Goal: Information Seeking & Learning: Check status

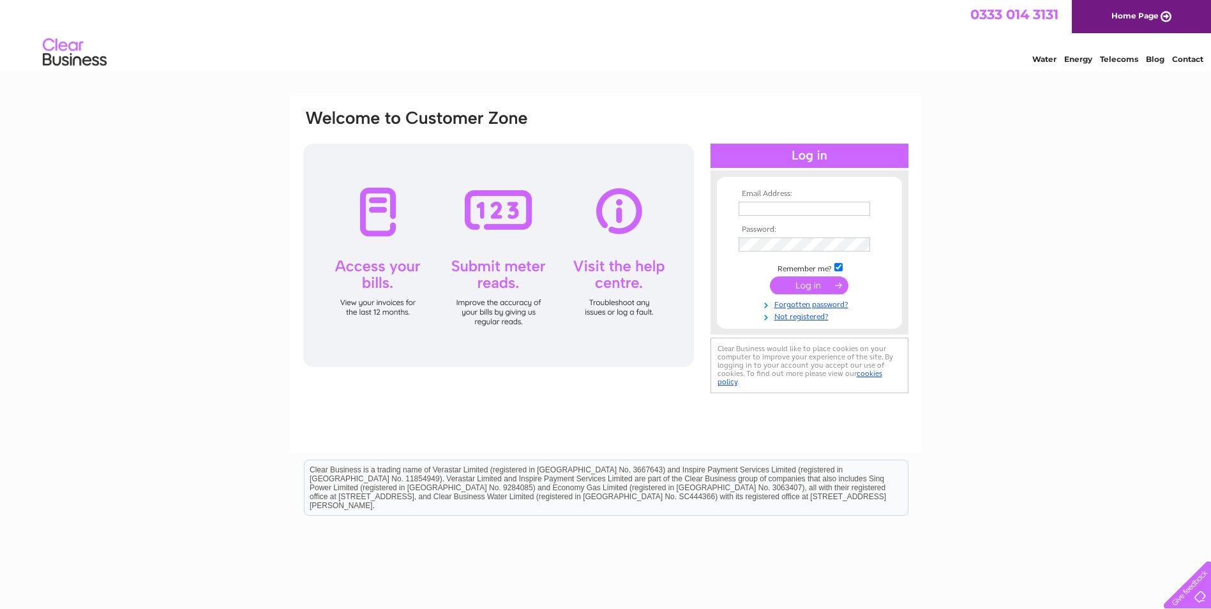
type input "[PERSON_NAME][EMAIL_ADDRESS][DOMAIN_NAME]"
click at [821, 282] on input "submit" at bounding box center [809, 285] width 79 height 18
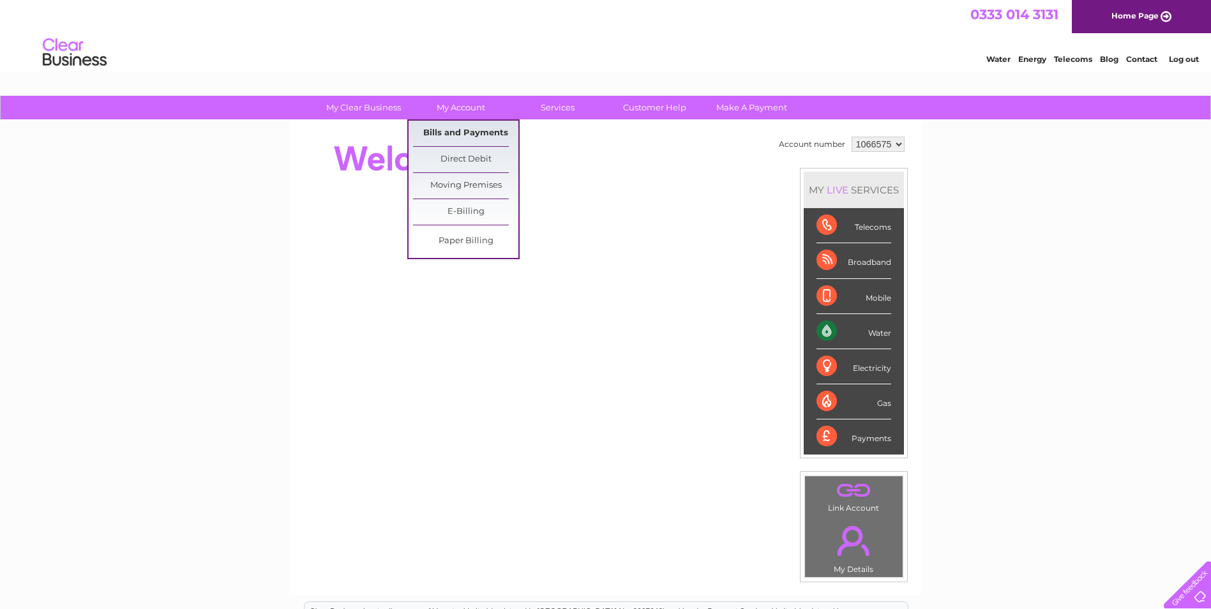
click at [461, 131] on link "Bills and Payments" at bounding box center [465, 134] width 105 height 26
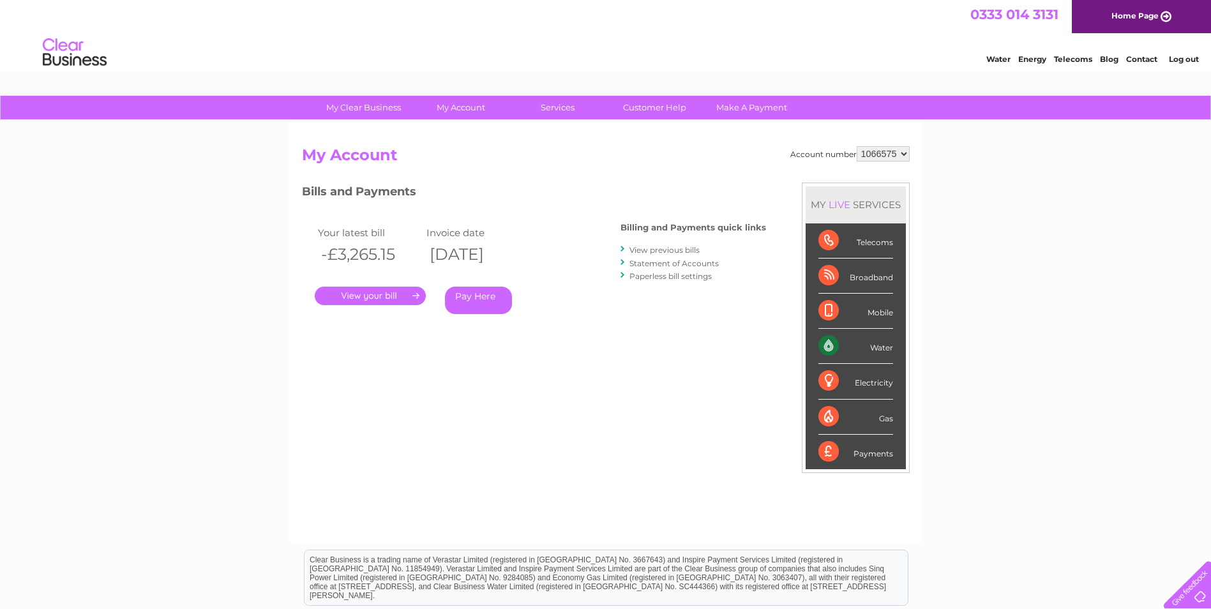
click at [723, 341] on div "Bills and Payments Billing and Payments quick links View previous bills Stateme…" at bounding box center [534, 267] width 464 height 169
click at [1069, 176] on div "My Clear Business Login Details My Details My Preferences Link Account My Accou…" at bounding box center [605, 429] width 1211 height 666
click at [382, 295] on link "." at bounding box center [370, 296] width 111 height 19
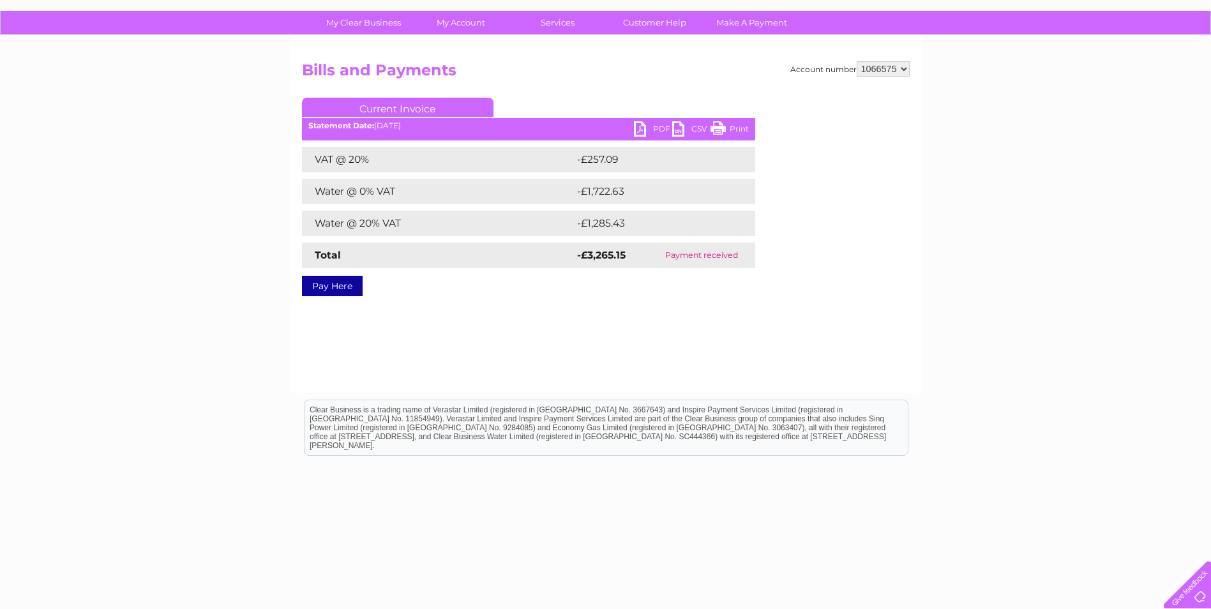
scroll to position [97, 0]
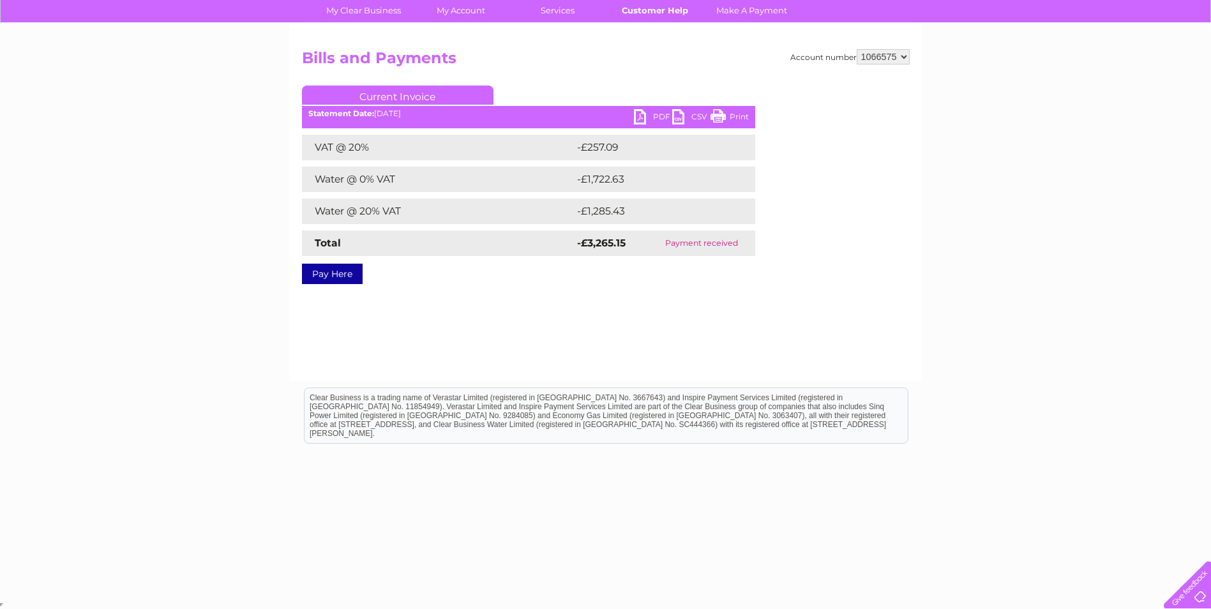
click at [644, 8] on link "Customer Help" at bounding box center [654, 11] width 105 height 24
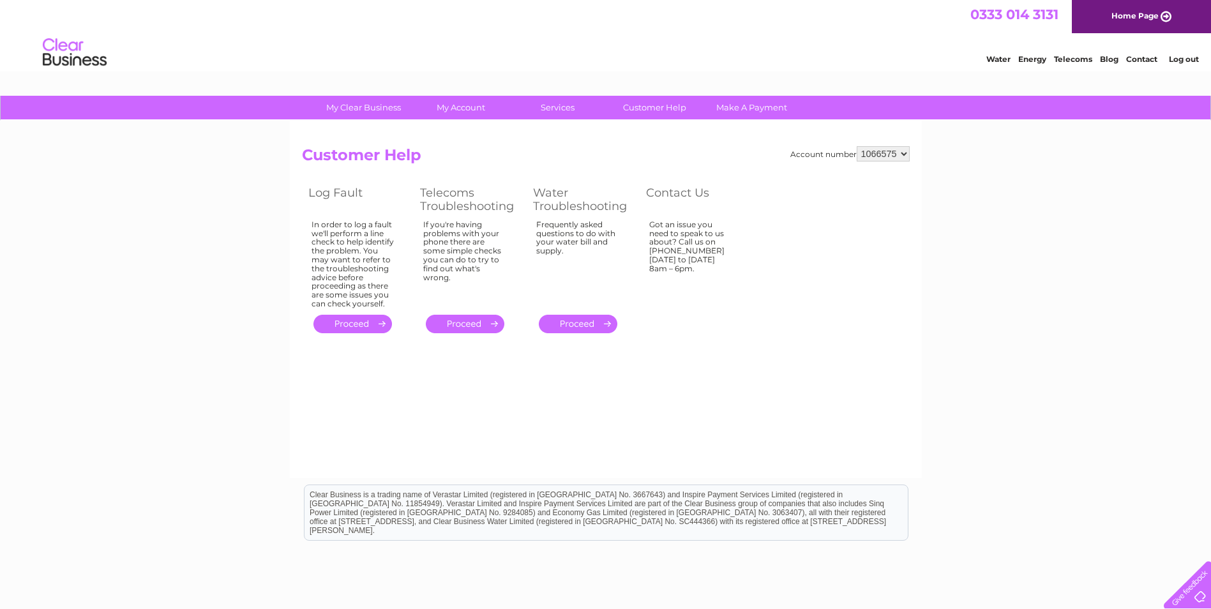
click at [870, 59] on div "Water Energy Telecoms Blog Contact Log out" at bounding box center [605, 53] width 1211 height 41
click at [1095, 205] on div "My Clear Business Login Details My Details My Preferences Link Account My Accou…" at bounding box center [605, 396] width 1211 height 601
click at [442, 420] on div "Account number 1066575 Customer Help Log Fault Telecoms Troubleshooting Water T…" at bounding box center [606, 300] width 632 height 358
